Goal: Communication & Community: Connect with others

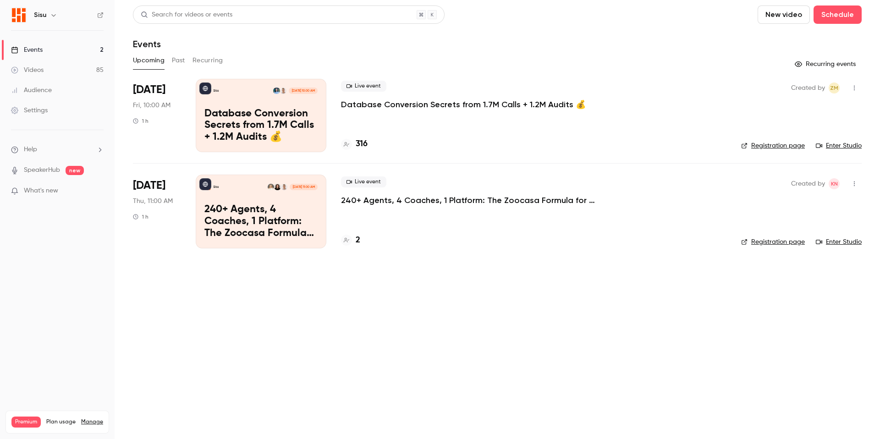
click at [38, 70] on div "Videos" at bounding box center [27, 70] width 33 height 9
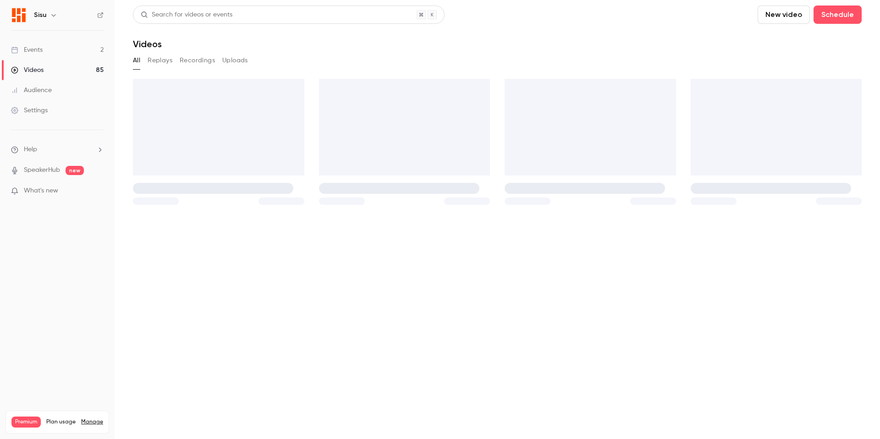
click at [42, 51] on div "Events" at bounding box center [27, 49] width 32 height 9
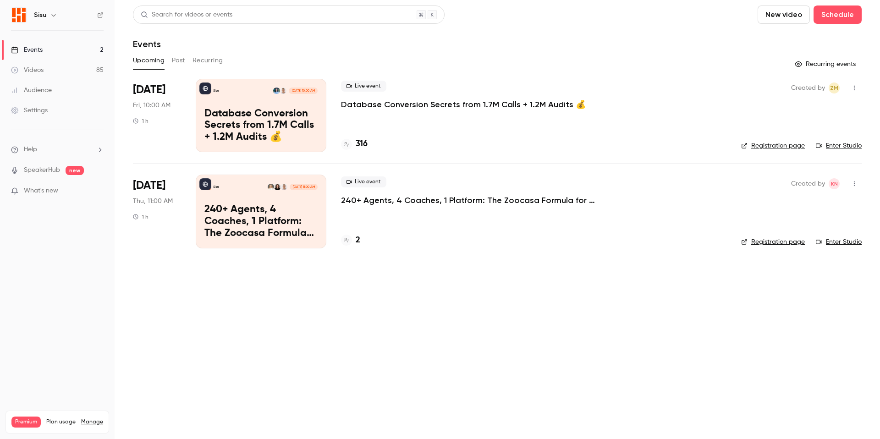
click at [177, 61] on button "Past" at bounding box center [178, 60] width 13 height 15
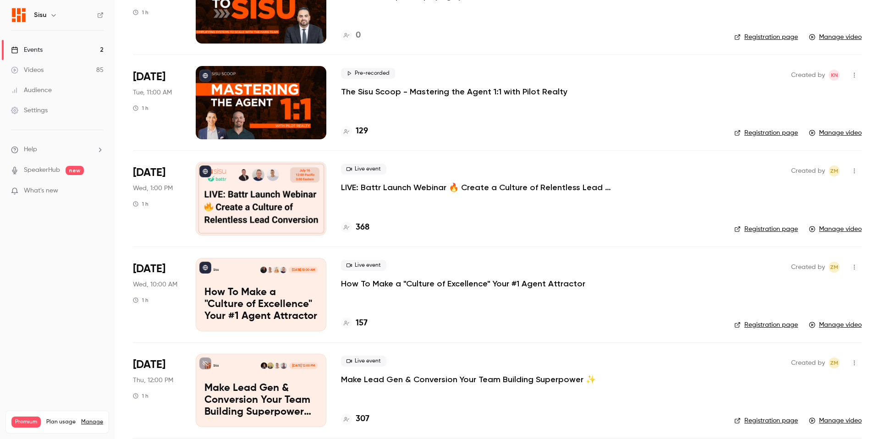
scroll to position [248, 0]
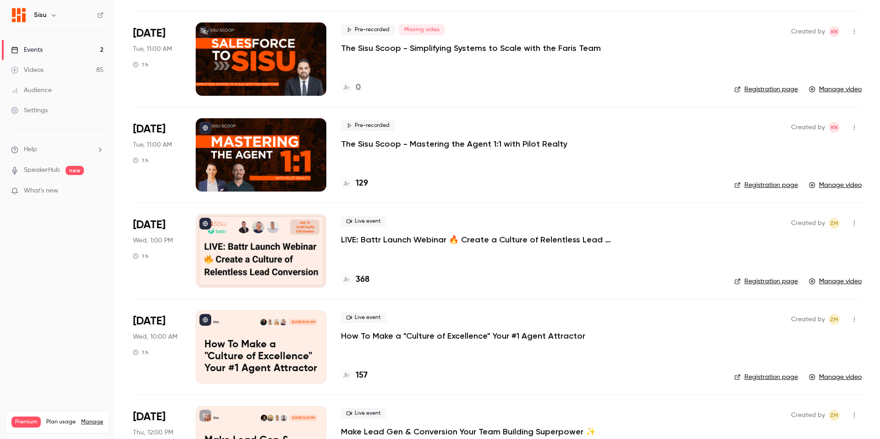
click at [457, 235] on p "LIVE: Battr Launch Webinar 🔥 Create a Culture of Relentless Lead Conversion" at bounding box center [478, 239] width 275 height 11
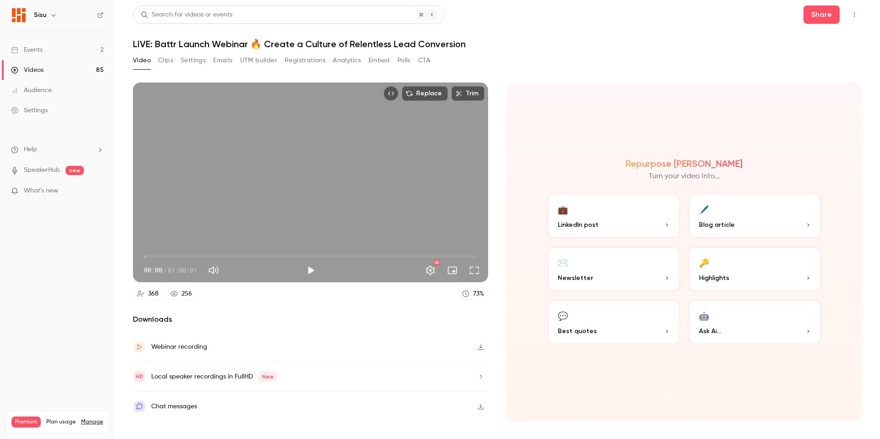
click at [858, 14] on icon "Top Bar Actions" at bounding box center [854, 14] width 7 height 6
click at [857, 13] on div at bounding box center [440, 219] width 880 height 439
click at [169, 60] on button "Clips" at bounding box center [165, 60] width 15 height 15
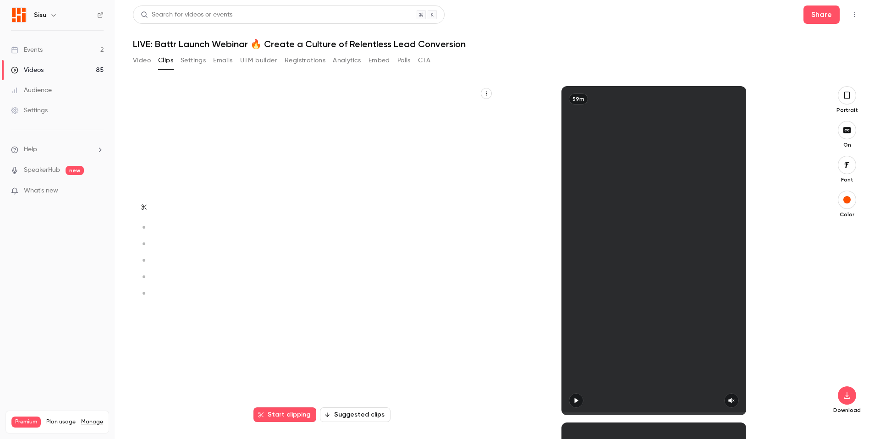
click at [187, 61] on button "Settings" at bounding box center [193, 60] width 25 height 15
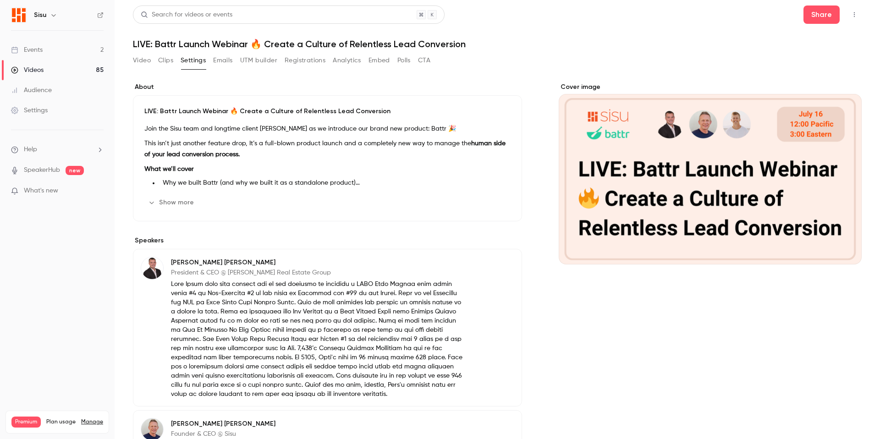
click at [168, 62] on button "Clips" at bounding box center [165, 60] width 15 height 15
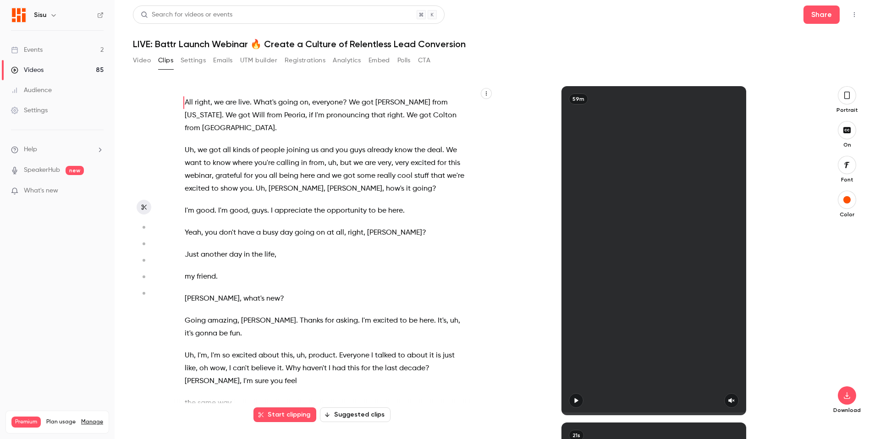
click at [142, 61] on button "Video" at bounding box center [142, 60] width 18 height 15
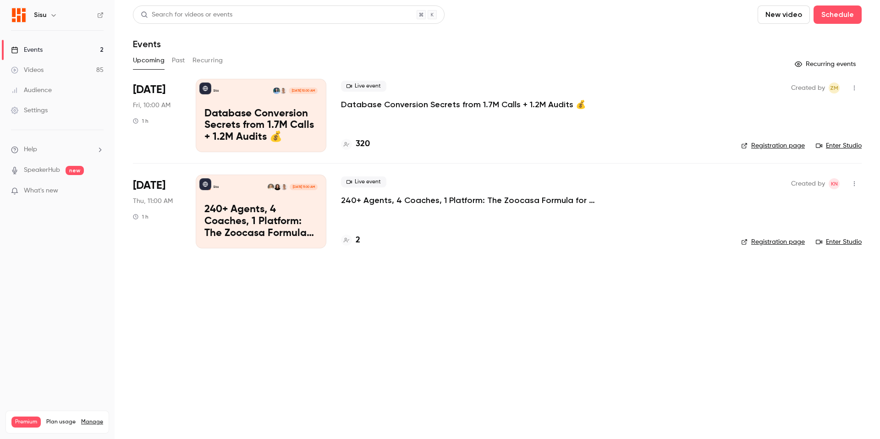
click at [852, 89] on icon "button" at bounding box center [854, 88] width 7 height 6
click at [816, 135] on div "Invite to Studio" at bounding box center [819, 135] width 70 height 9
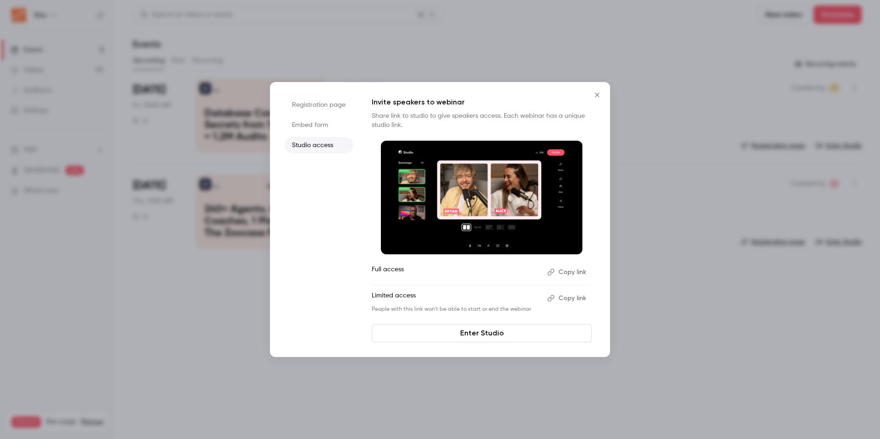
click at [568, 299] on button "Copy link" at bounding box center [568, 298] width 48 height 15
click at [477, 333] on link "Enter Studio" at bounding box center [482, 333] width 220 height 18
